Goal: Task Accomplishment & Management: Manage account settings

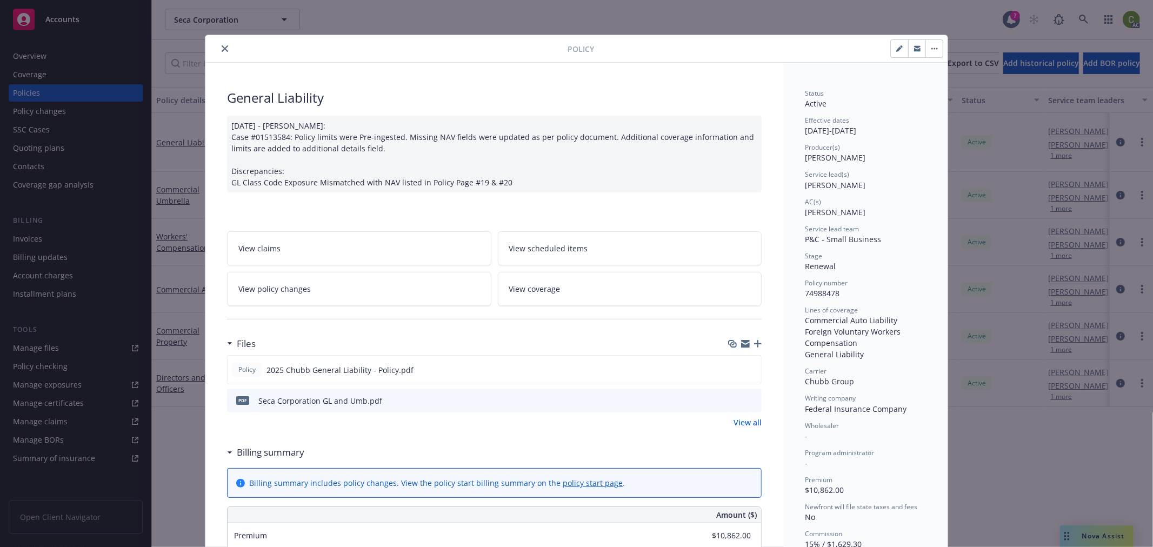
click at [222, 46] on icon "close" at bounding box center [225, 48] width 6 height 6
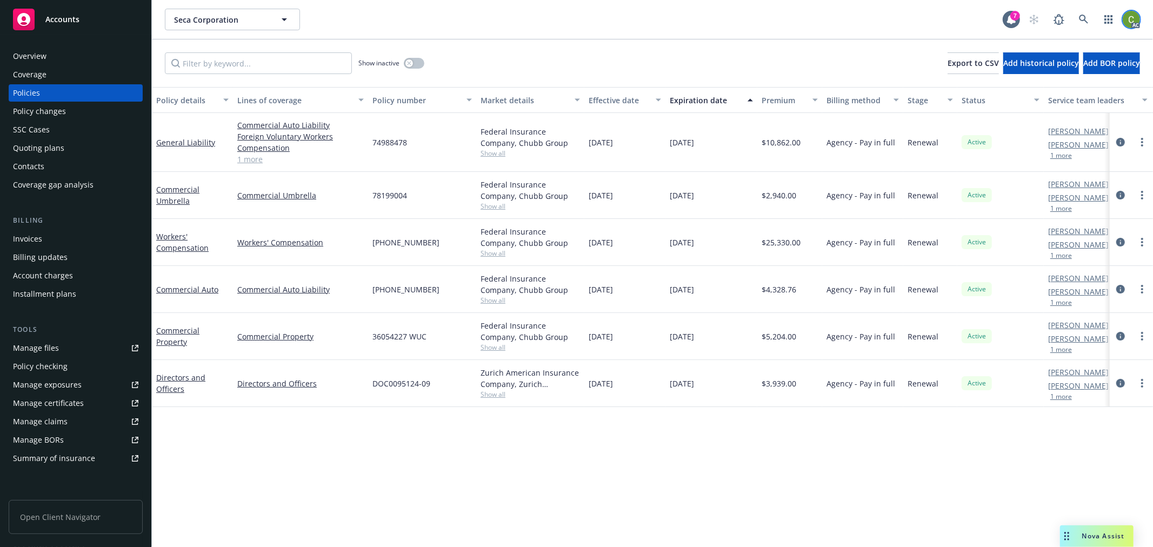
click at [1133, 19] on img at bounding box center [1131, 19] width 17 height 17
click at [1056, 50] on link "Log out" at bounding box center [1086, 49] width 108 height 22
